Goal: Task Accomplishment & Management: Use online tool/utility

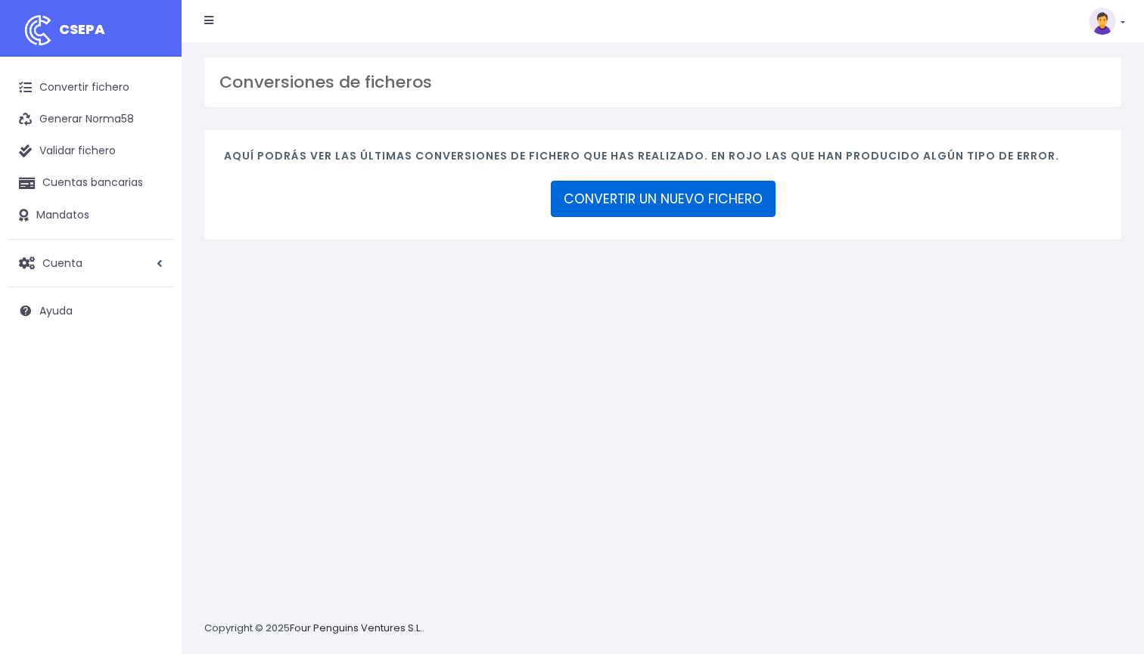
click at [636, 206] on link "CONVERTIR UN NUEVO FICHERO" at bounding box center [663, 199] width 225 height 36
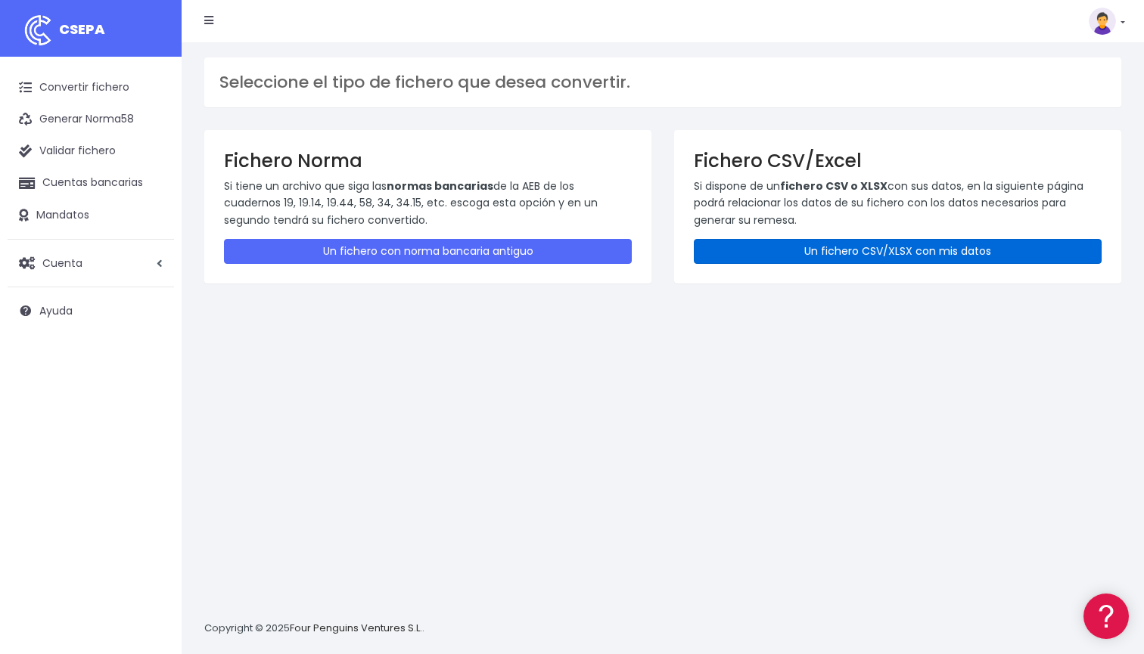
click at [843, 250] on link "Un fichero CSV/XLSX con mis datos" at bounding box center [898, 251] width 408 height 25
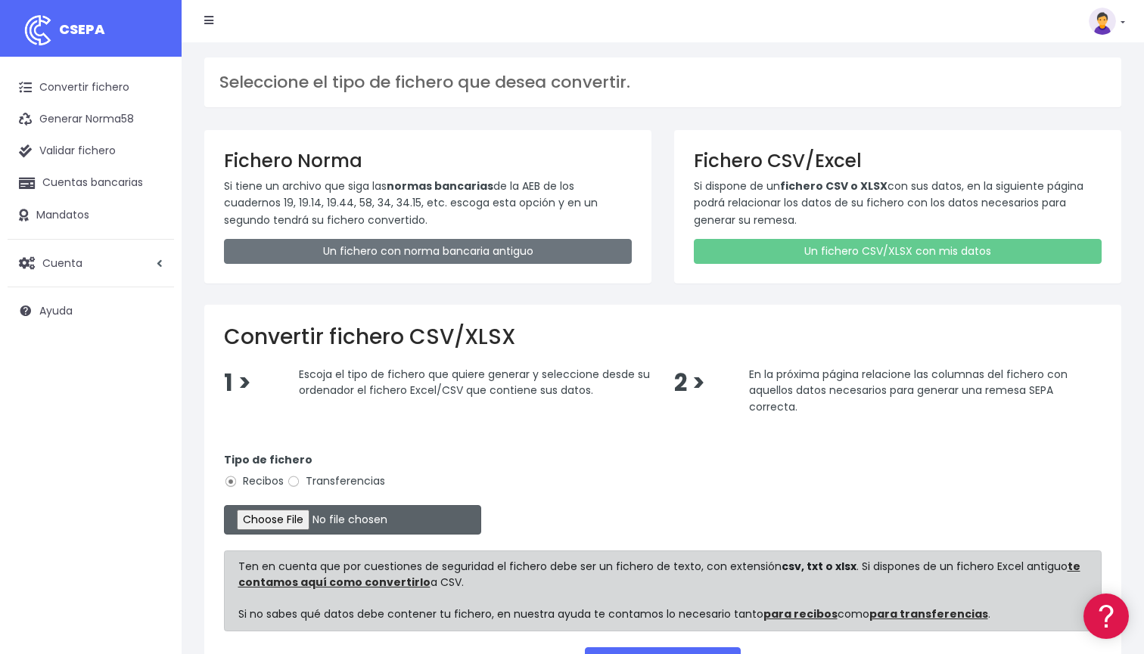
click at [298, 520] on input "file" at bounding box center [352, 520] width 257 height 30
type input "C:\fakepath\DOMICILIACION SOLARIS OCT 7 2025.xlsx"
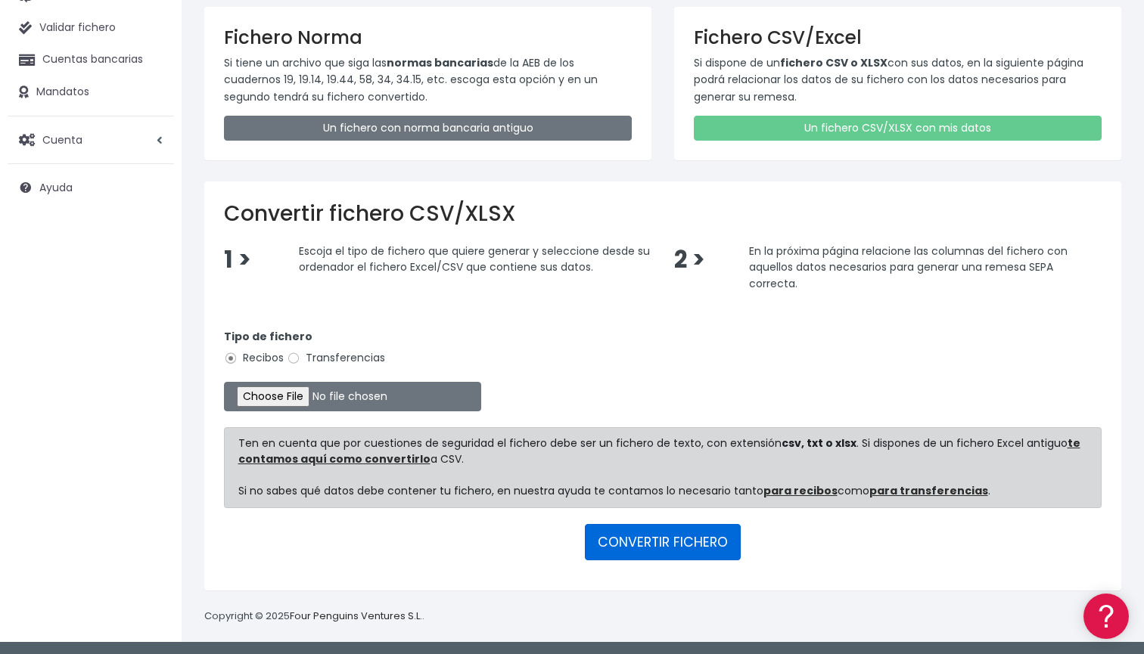
scroll to position [123, 0]
click at [669, 542] on button "CONVERTIR FICHERO" at bounding box center [663, 543] width 156 height 36
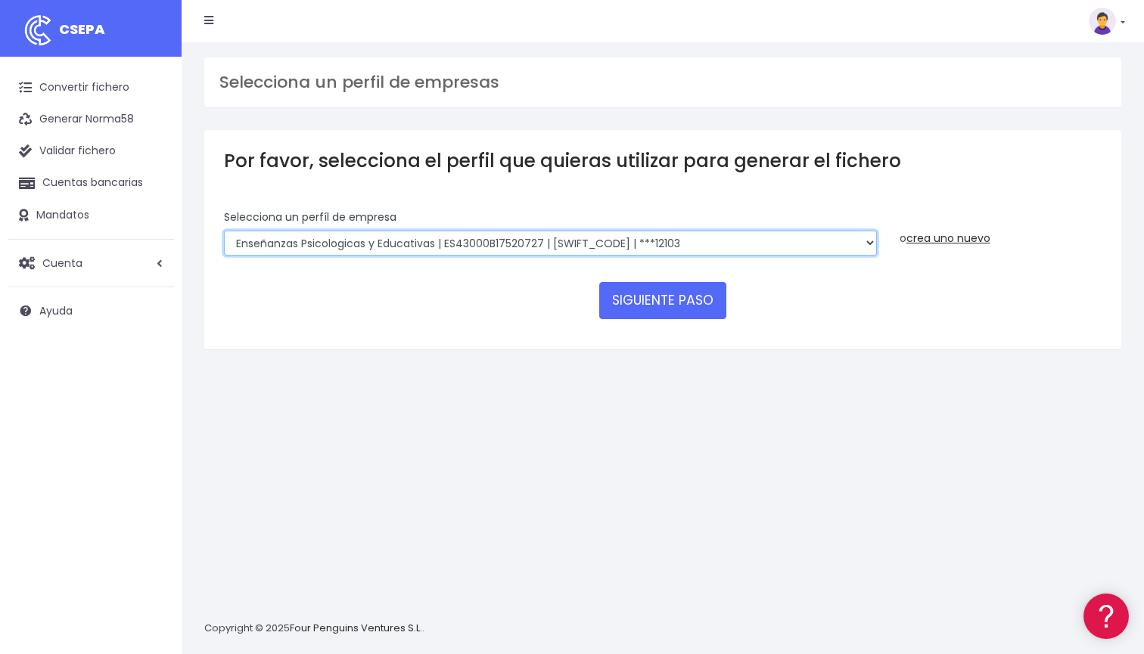
select select "2396"
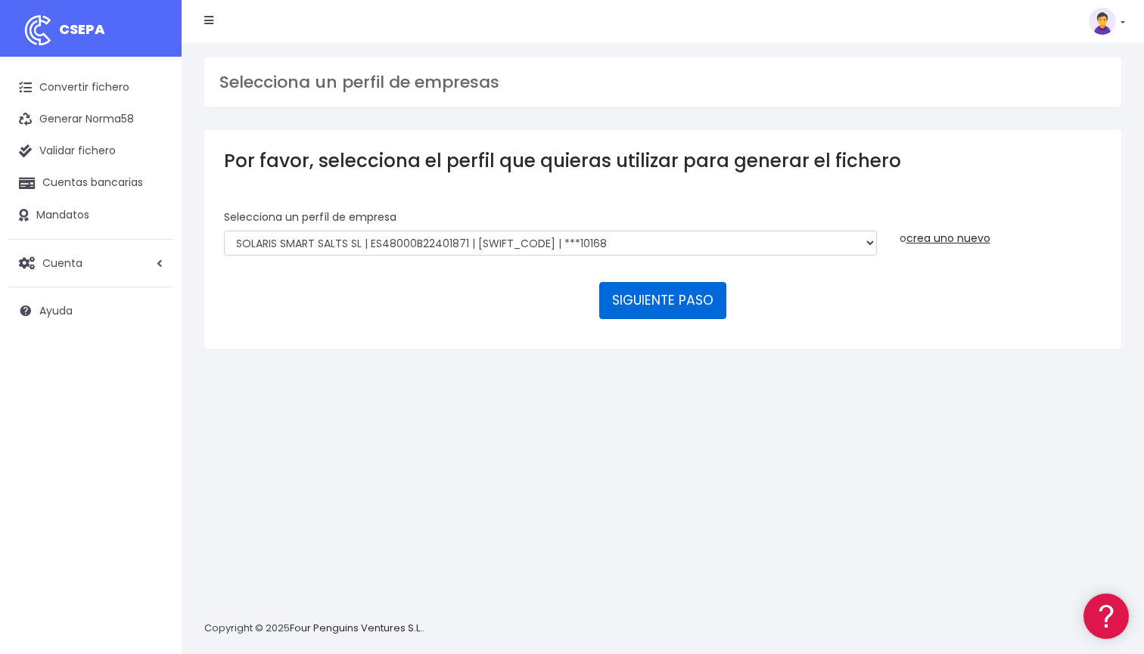
click at [652, 291] on button "SIGUIENTE PASO" at bounding box center [662, 300] width 127 height 36
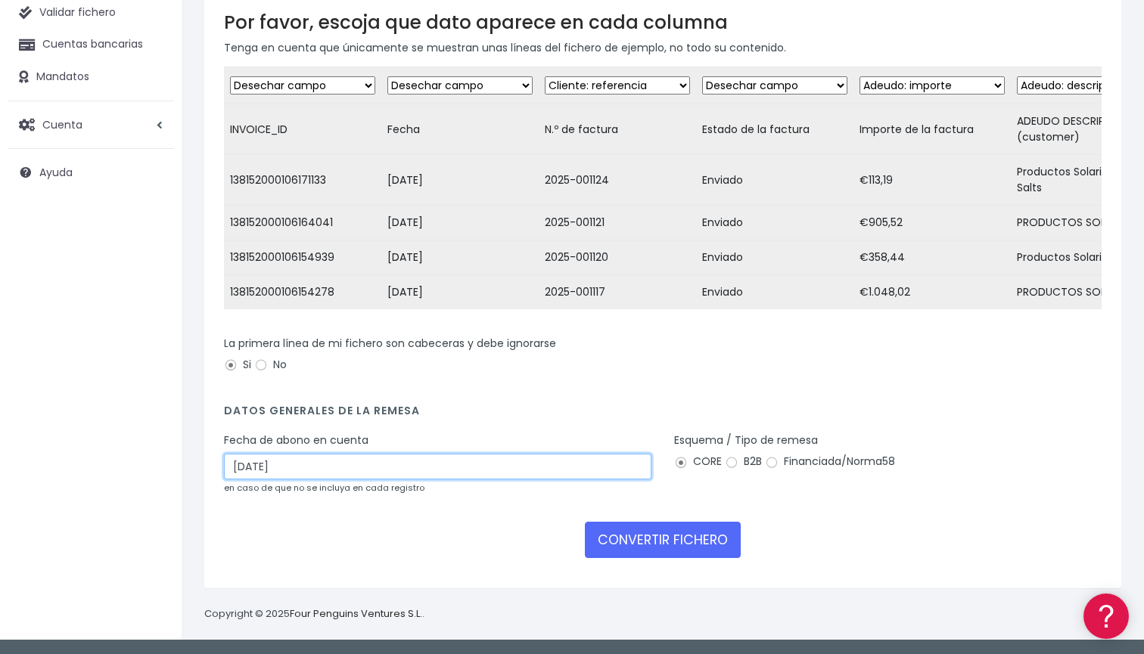
click at [303, 470] on input "[DATE]" at bounding box center [437, 467] width 427 height 26
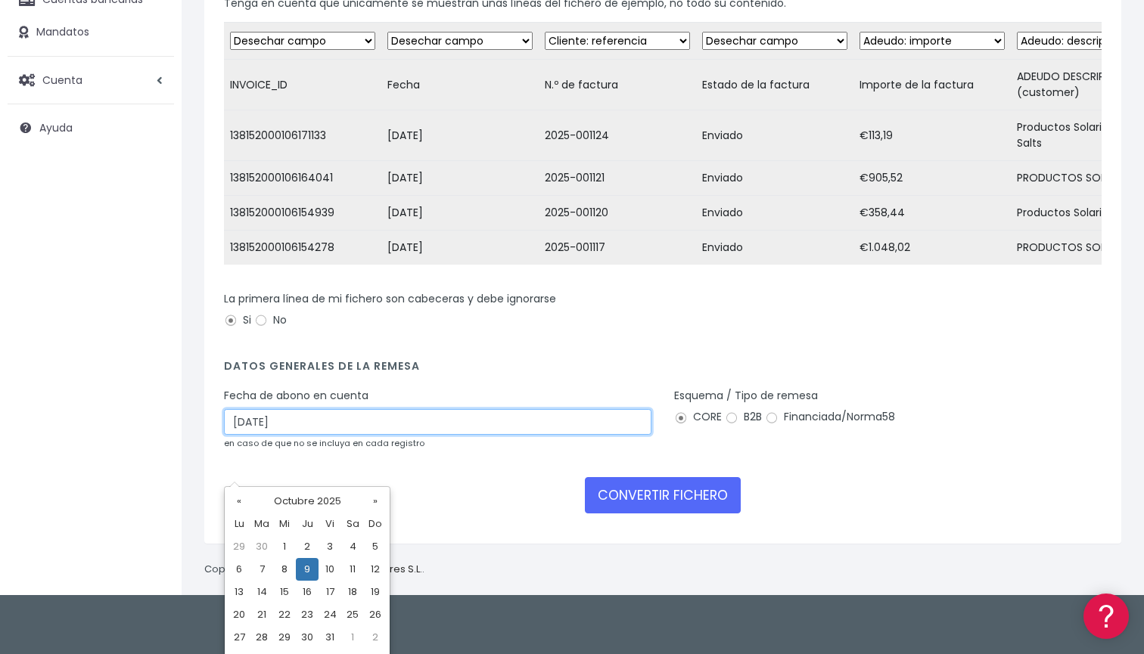
scroll to position [182, 0]
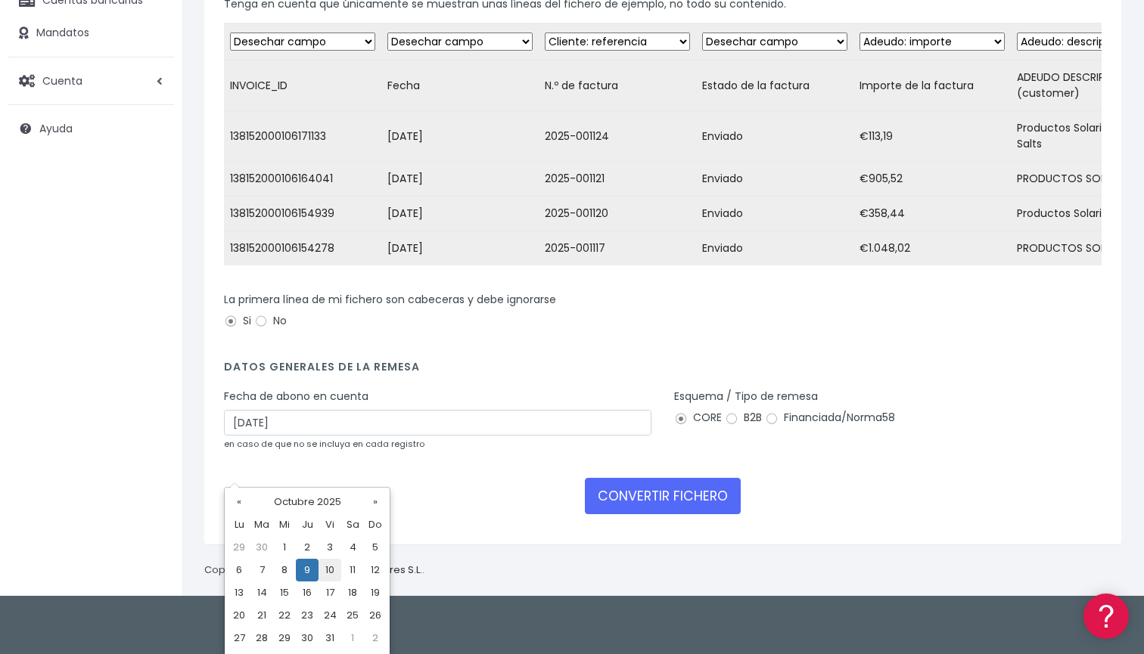
click at [334, 572] on td "10" at bounding box center [329, 570] width 23 height 23
type input "10/10/2025"
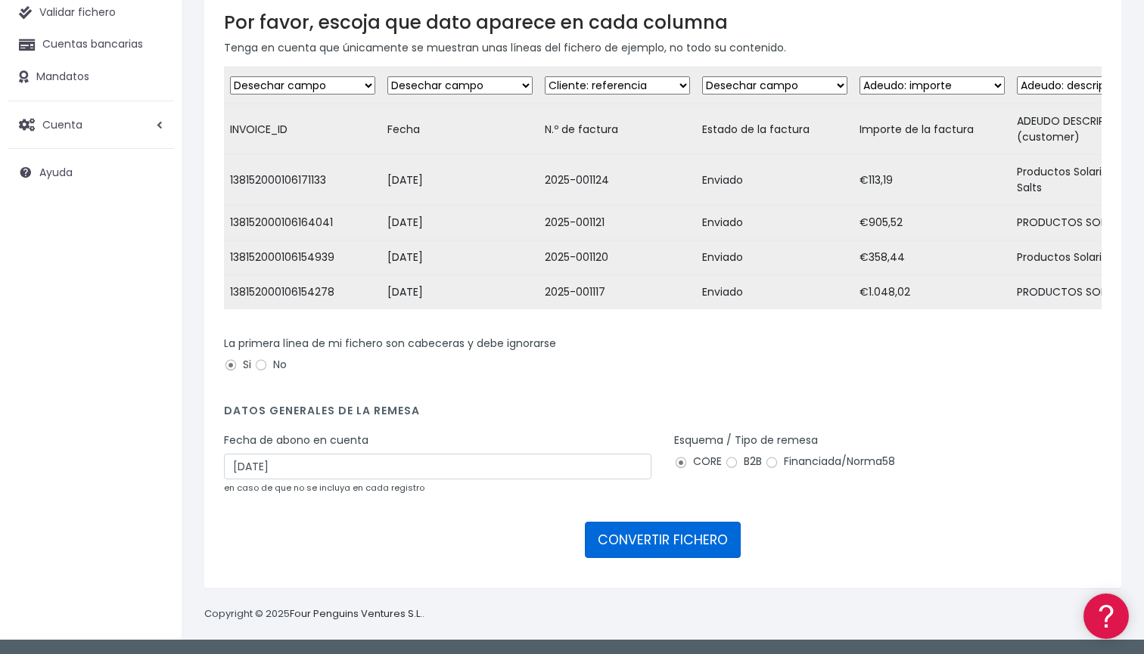
click at [679, 531] on button "CONVERTIR FICHERO" at bounding box center [663, 540] width 156 height 36
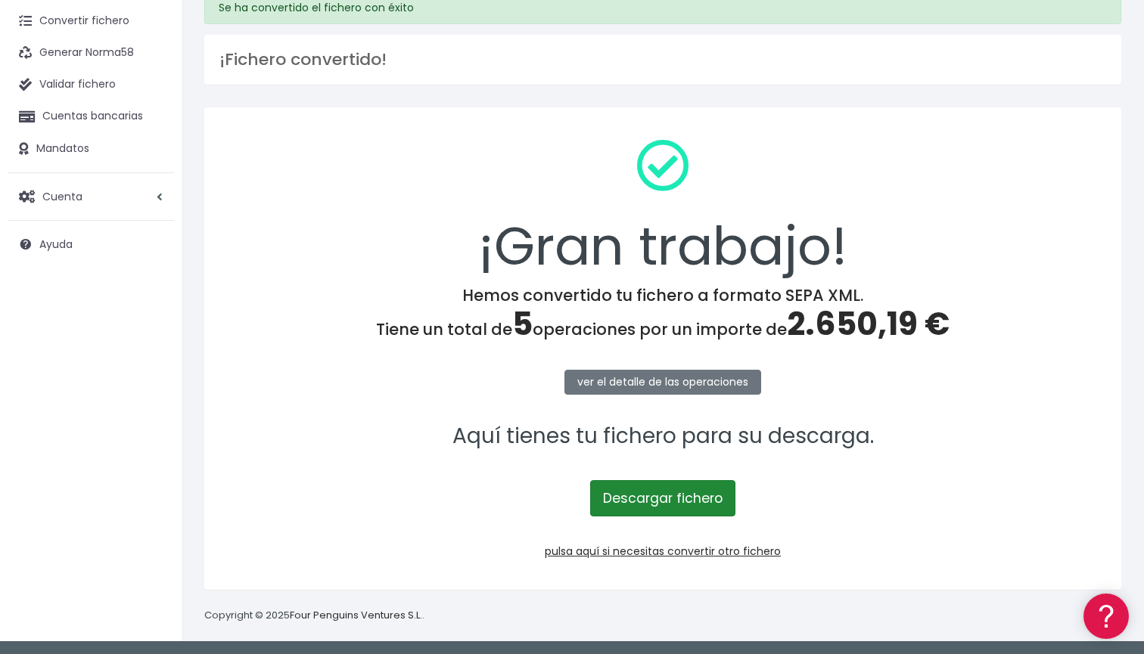
click at [694, 491] on link "Descargar fichero" at bounding box center [662, 498] width 145 height 36
